Goal: Task Accomplishment & Management: Use online tool/utility

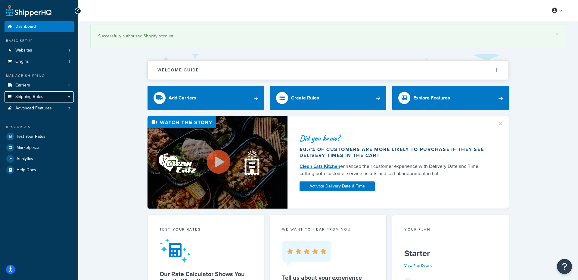
click at [34, 93] on link "Shipping Rules" at bounding box center [39, 96] width 69 height 11
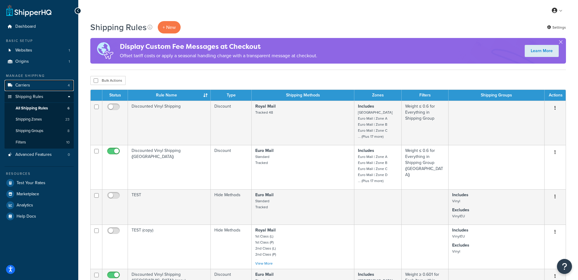
click at [35, 87] on link "Carriers 4" at bounding box center [39, 85] width 69 height 11
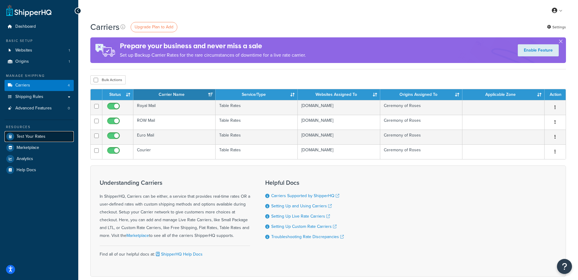
click at [28, 132] on link "Test Your Rates" at bounding box center [39, 136] width 69 height 11
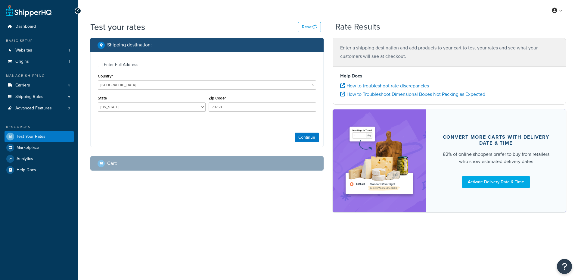
select select "[GEOGRAPHIC_DATA]"
click at [143, 87] on select "United States United Kingdom Afghanistan Åland Islands Albania Algeria American…" at bounding box center [207, 84] width 218 height 9
select select "PE"
click at [98, 80] on select "United States United Kingdom Afghanistan Åland Islands Albania Algeria American…" at bounding box center [207, 84] width 218 height 9
click at [154, 110] on select "Ancash Apurimac Arequipa Ayacucho Cajamarca Cuzco El Callao Huancavelica Huanuc…" at bounding box center [152, 106] width 108 height 9
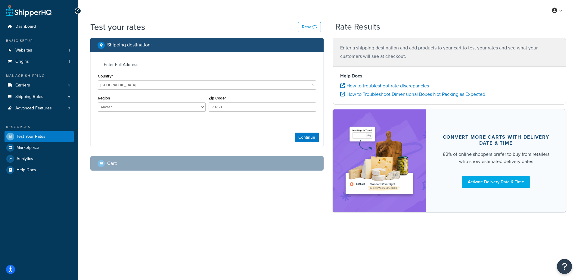
click at [118, 112] on div "Region Ancash Apurimac Arequipa Ayacucho Cajamarca Cuzco El Callao Huancavelica…" at bounding box center [151, 105] width 111 height 22
click at [122, 108] on select "Ancash Apurimac Arequipa Ayacucho Cajamarca Cuzco El Callao Huancavelica Huanuc…" at bounding box center [152, 106] width 108 height 9
select select "CAL"
click at [98, 103] on select "Ancash Apurimac Arequipa Ayacucho Cajamarca Cuzco El Callao Huancavelica Huanuc…" at bounding box center [152, 106] width 108 height 9
drag, startPoint x: 252, startPoint y: 113, endPoint x: 253, endPoint y: 110, distance: 3.5
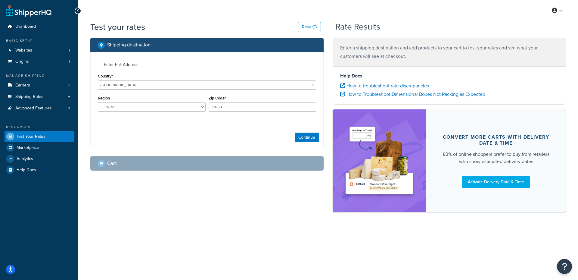
click at [252, 113] on div "Zip Code* 78759" at bounding box center [262, 105] width 111 height 22
click at [255, 107] on input "78759" at bounding box center [263, 106] width 108 height 9
paste input "07006"
type input "07006"
click at [189, 166] on div "Cart :" at bounding box center [209, 163] width 223 height 8
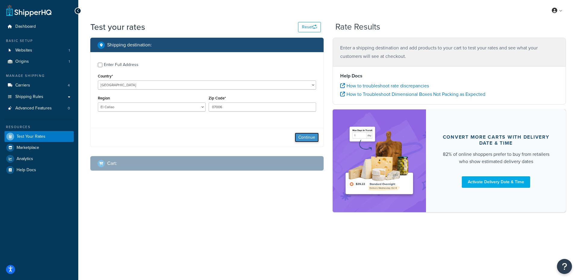
click at [301, 136] on button "Continue" at bounding box center [307, 137] width 24 height 10
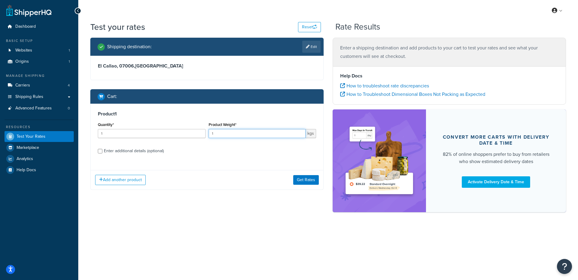
drag, startPoint x: 186, startPoint y: 130, endPoint x: 166, endPoint y: 129, distance: 20.5
click at [166, 129] on div "Quantity* 1 Product Weight* 1 kgs" at bounding box center [206, 131] width 221 height 22
type input "0.2"
click at [311, 179] on button "Get Rates" at bounding box center [306, 180] width 26 height 10
